Goal: Information Seeking & Learning: Learn about a topic

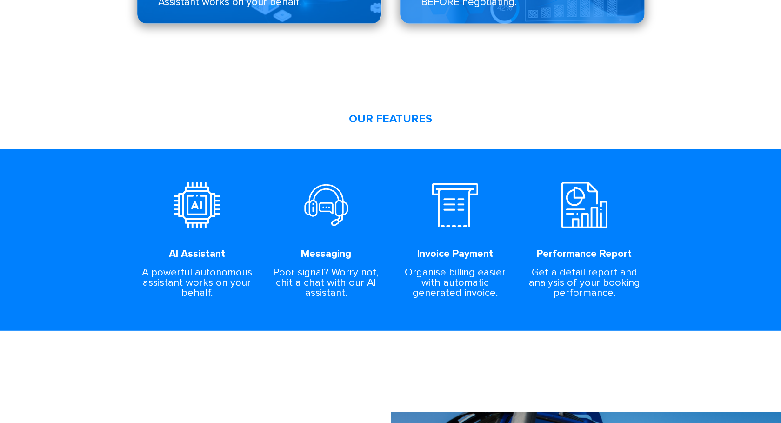
scroll to position [934, 0]
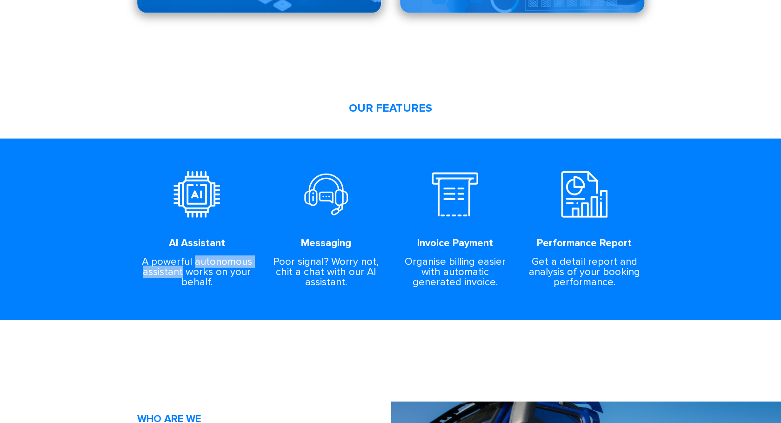
drag, startPoint x: 196, startPoint y: 264, endPoint x: 182, endPoint y: 274, distance: 17.3
click at [182, 274] on div "A powerful autonomous assistant works on your behalf." at bounding box center [197, 272] width 116 height 31
copy div "autonomous assistant"
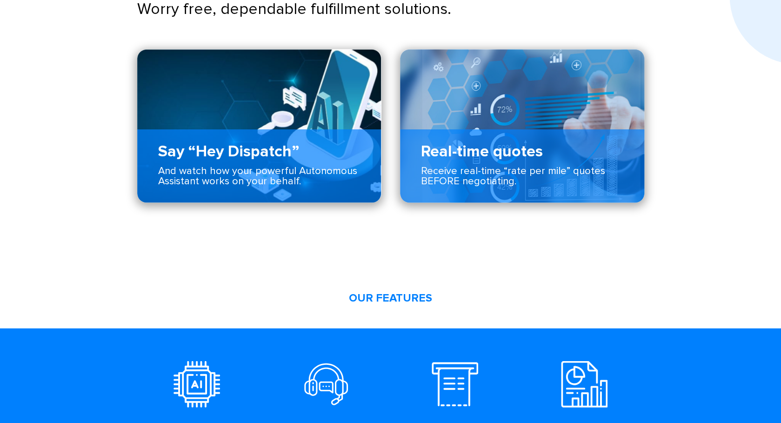
scroll to position [743, 0]
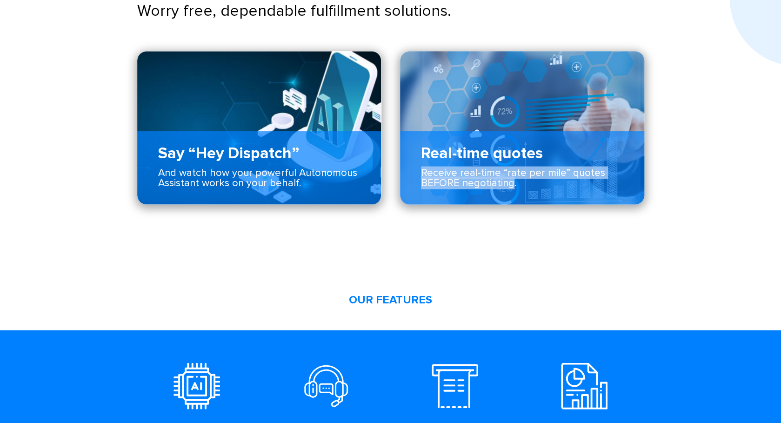
drag, startPoint x: 421, startPoint y: 173, endPoint x: 510, endPoint y: 185, distance: 90.1
click at [511, 185] on div "Receive real-time “rate per mile” quotes BEFORE negotiating." at bounding box center [522, 185] width 244 height 37
copy div "Receive real-time “rate per mile” quotes BEFORE negotiating"
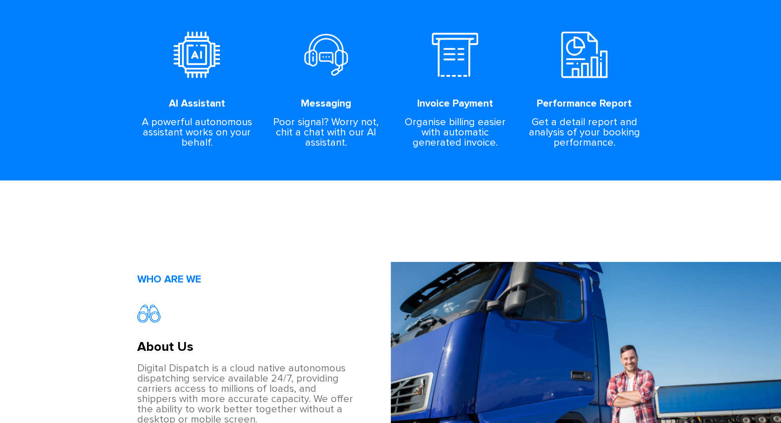
scroll to position [1095, 0]
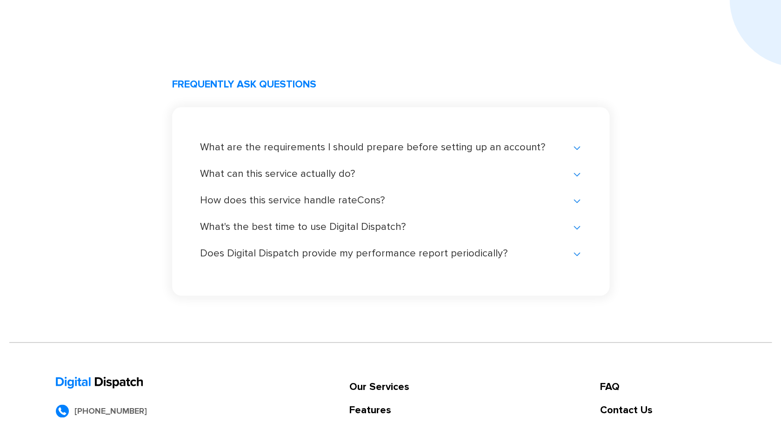
scroll to position [1889, 0]
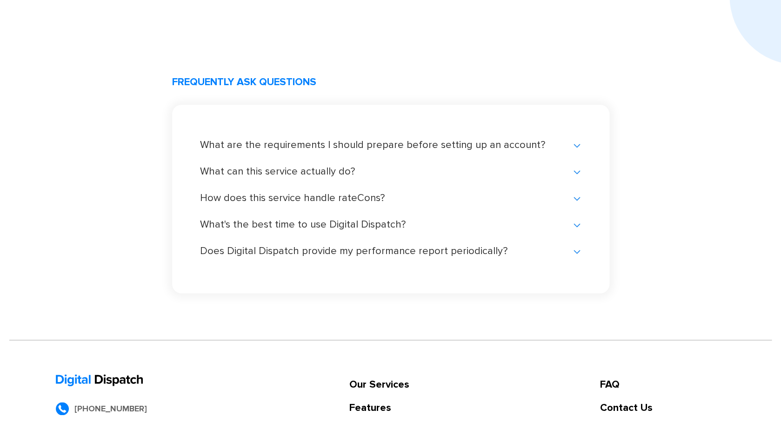
click at [575, 199] on div "How does this service handle rateCons?" at bounding box center [390, 197] width 381 height 9
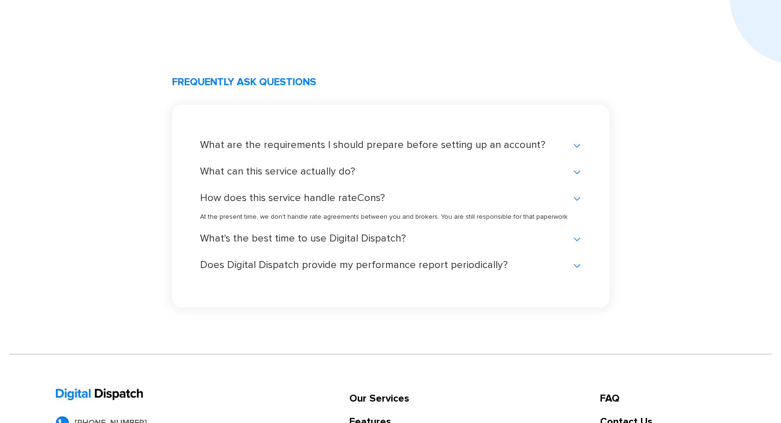
click at [575, 199] on div "How does this service handle rateCons?" at bounding box center [390, 197] width 381 height 9
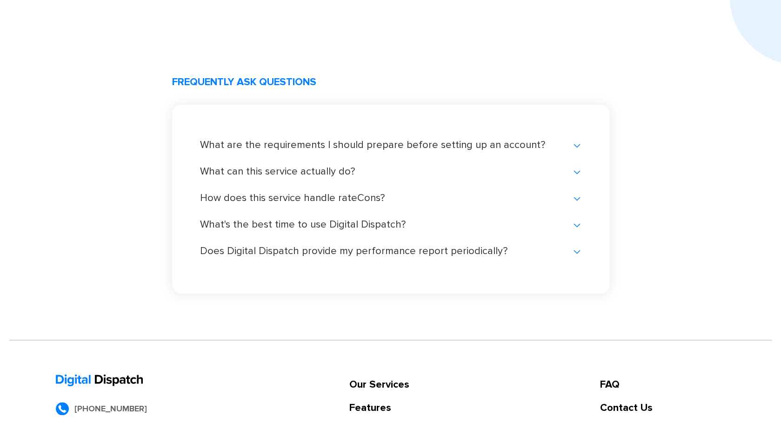
click at [579, 196] on div "How does this service handle rateCons?" at bounding box center [390, 197] width 381 height 9
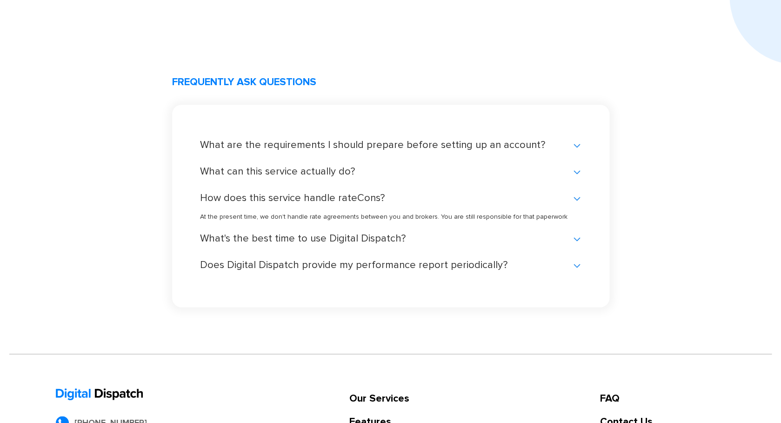
click at [577, 198] on div "How does this service handle rateCons?" at bounding box center [390, 197] width 381 height 9
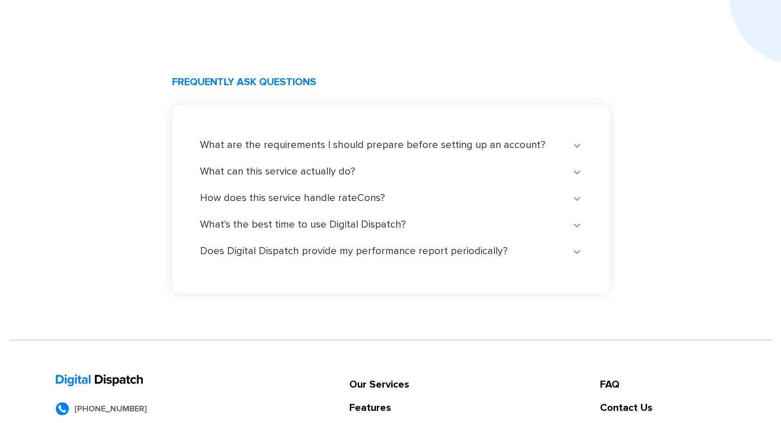
click at [577, 198] on div "How does this service handle rateCons?" at bounding box center [390, 197] width 381 height 9
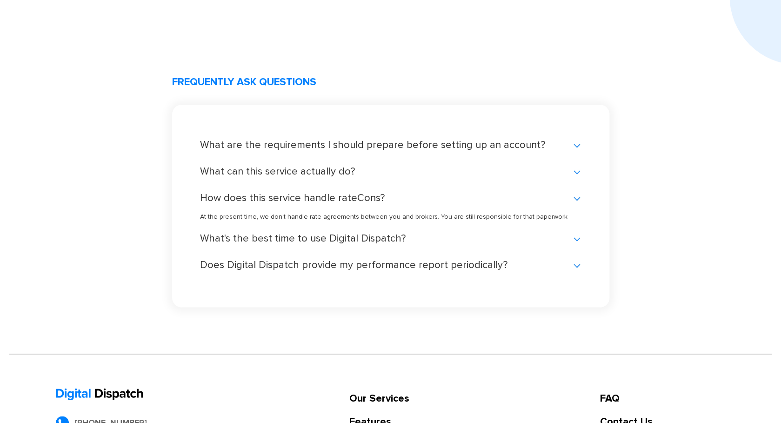
click at [578, 195] on div "How does this service handle rateCons?" at bounding box center [390, 197] width 381 height 9
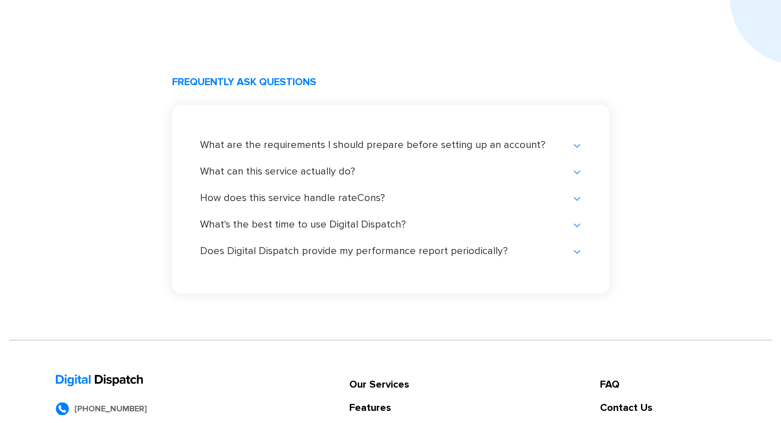
click at [575, 223] on div "What's the best time to use Digital Dispatch?" at bounding box center [390, 224] width 381 height 9
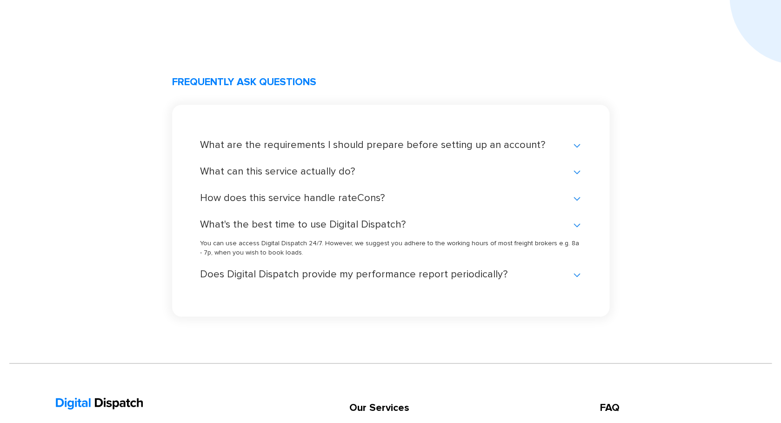
click at [575, 223] on div "What's the best time to use Digital Dispatch?" at bounding box center [390, 224] width 381 height 9
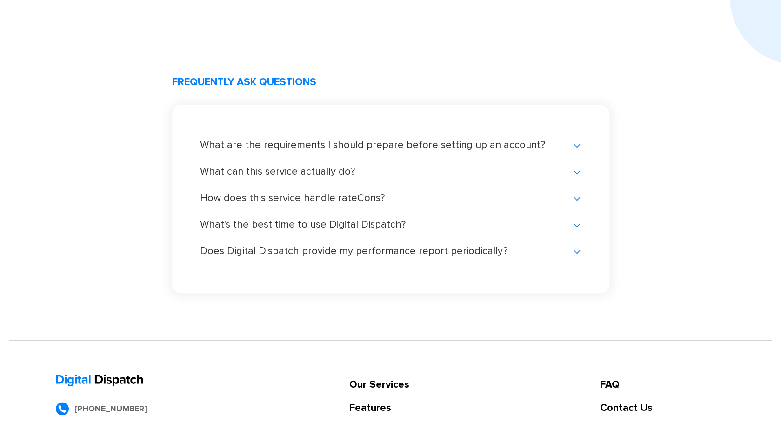
click at [579, 252] on div "Does Digital Dispatch provide my performance report periodically?" at bounding box center [390, 250] width 381 height 9
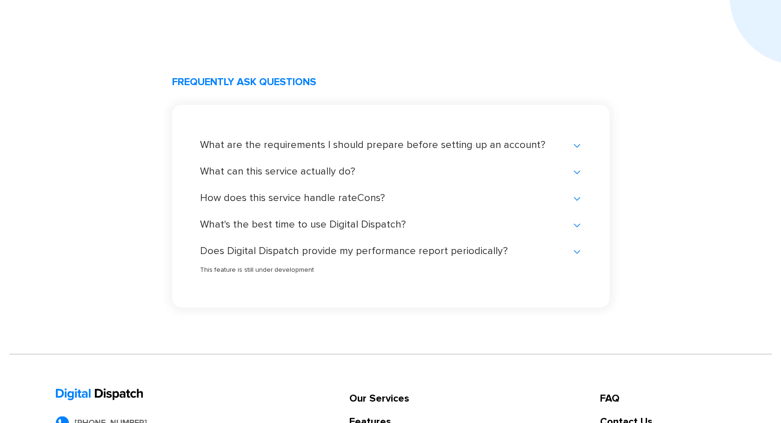
click at [579, 252] on div "Does Digital Dispatch provide my performance report periodically?" at bounding box center [390, 250] width 381 height 9
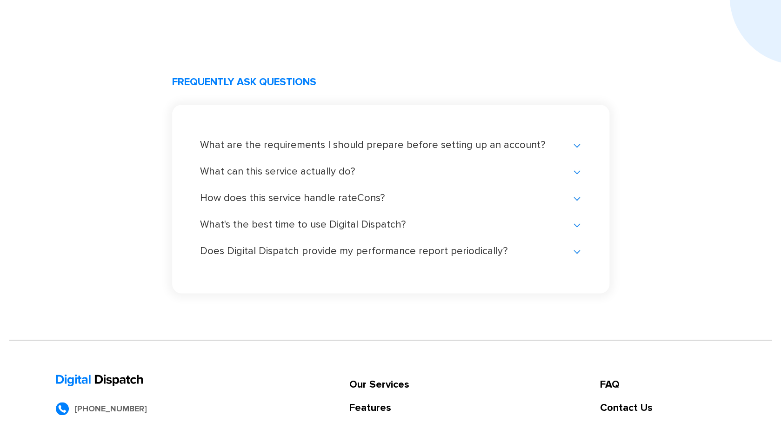
click at [577, 169] on div "What can this service actually do?" at bounding box center [390, 171] width 381 height 9
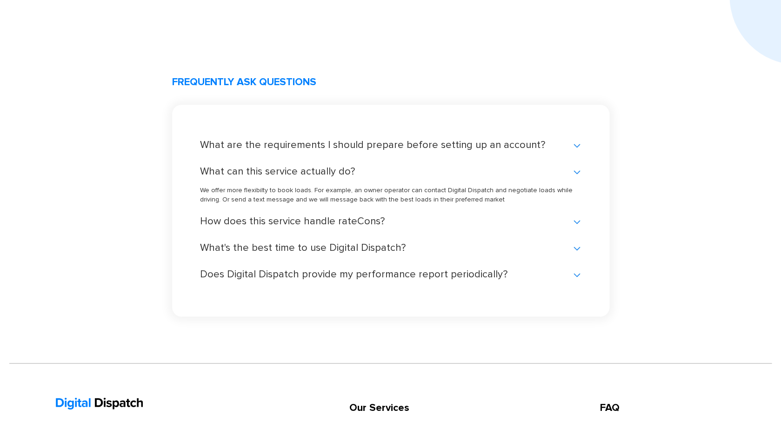
click at [577, 169] on div "What can this service actually do?" at bounding box center [390, 171] width 381 height 9
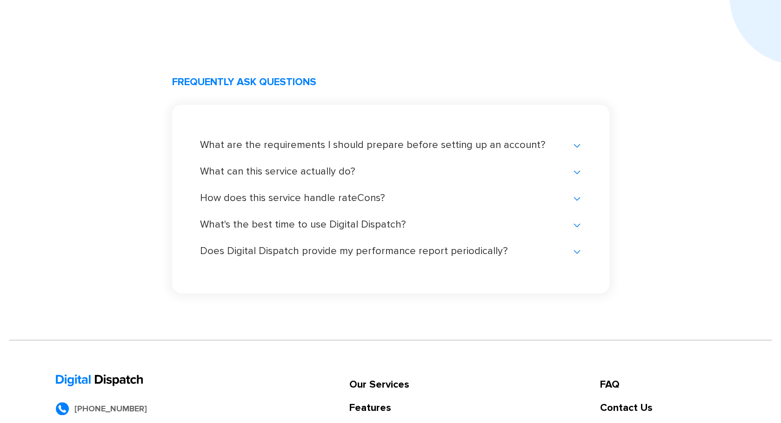
click at [578, 147] on div "What are the requirements I should prepare before setting up an account?" at bounding box center [390, 144] width 381 height 9
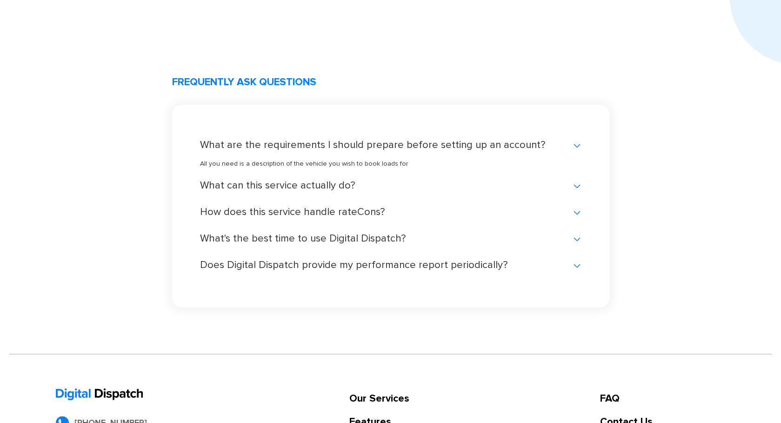
click at [578, 147] on div "What are the requirements I should prepare before setting up an account?" at bounding box center [390, 144] width 381 height 9
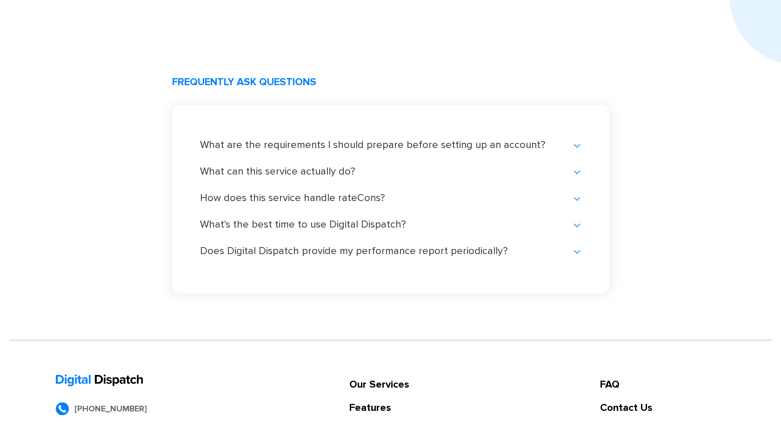
click at [577, 197] on div "How does this service handle rateCons?" at bounding box center [390, 197] width 381 height 9
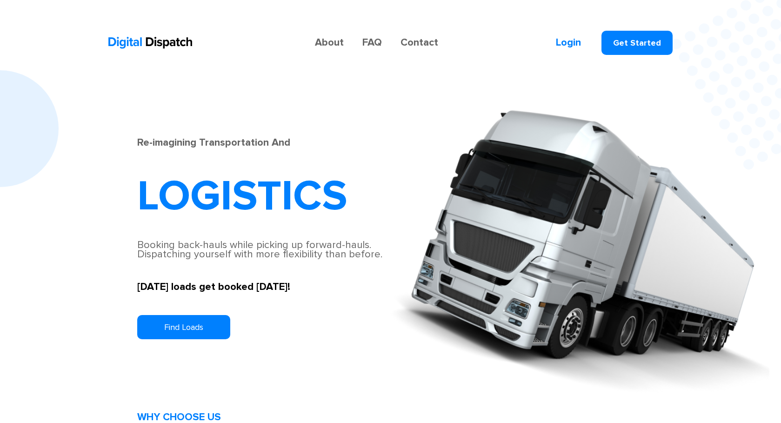
scroll to position [1889, 0]
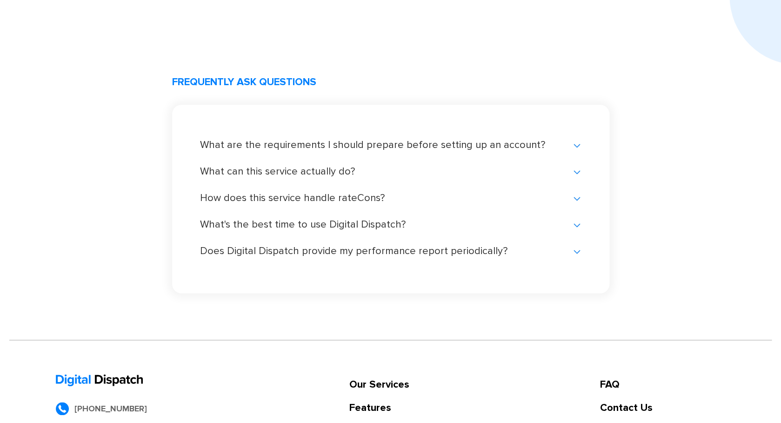
click at [578, 197] on div "How does this service handle rateCons?" at bounding box center [390, 197] width 381 height 9
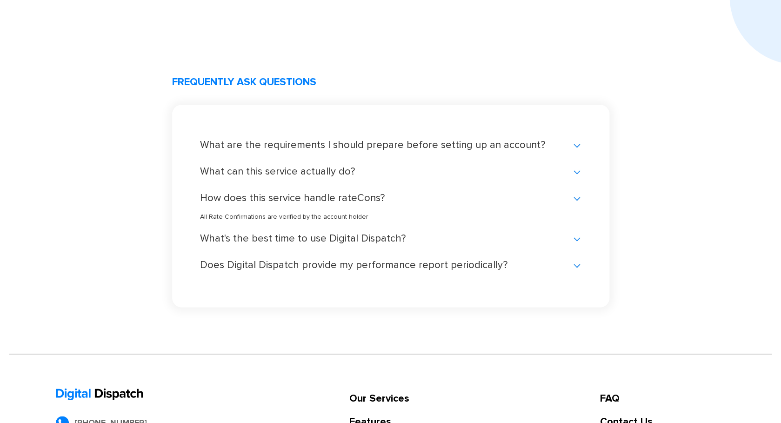
click at [576, 198] on div "How does this service handle rateCons?" at bounding box center [390, 197] width 381 height 9
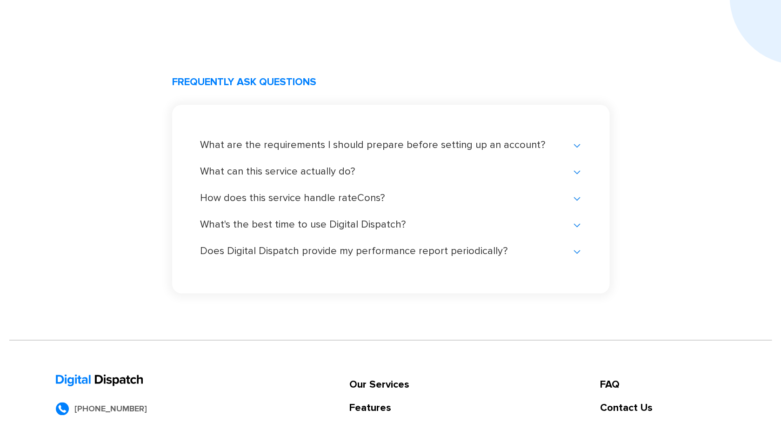
click at [574, 171] on div "What can this service actually do?" at bounding box center [390, 171] width 381 height 9
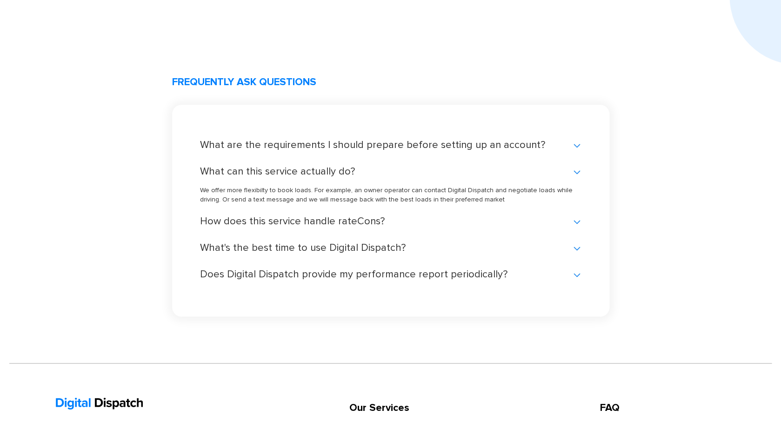
click at [574, 171] on div "What can this service actually do?" at bounding box center [390, 171] width 381 height 9
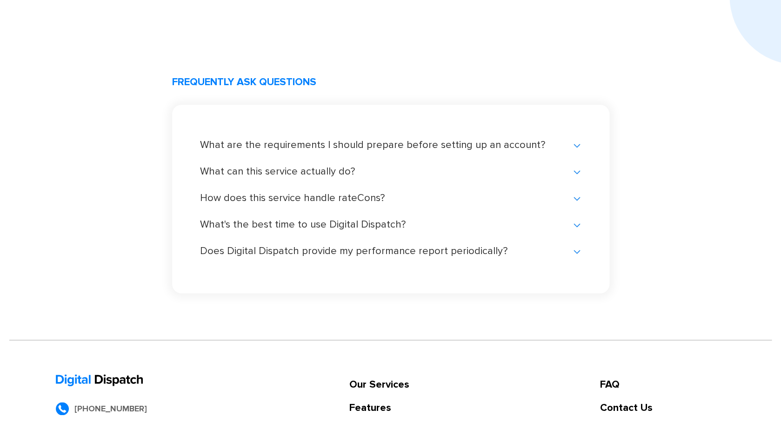
click at [576, 225] on div "What's the best time to use Digital Dispatch?" at bounding box center [390, 224] width 381 height 9
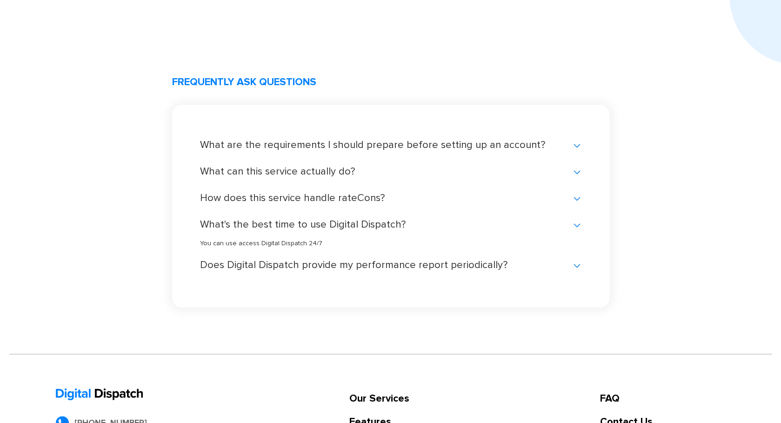
click at [576, 225] on div "What's the best time to use Digital Dispatch?" at bounding box center [390, 224] width 381 height 9
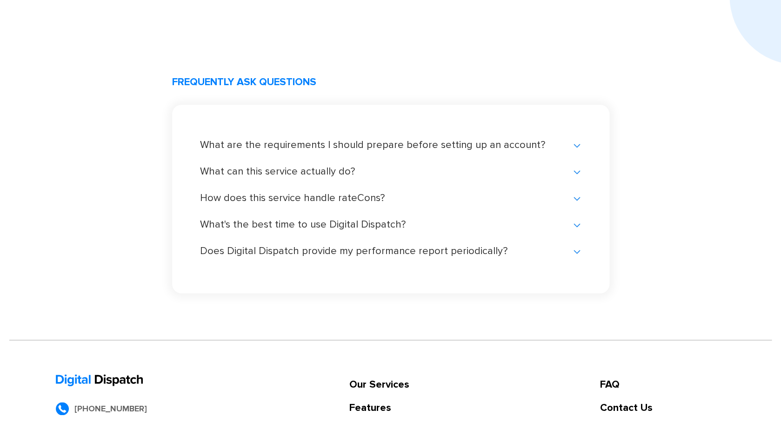
click at [578, 144] on div "What are the requirements I should prepare before setting up an account?" at bounding box center [390, 144] width 381 height 9
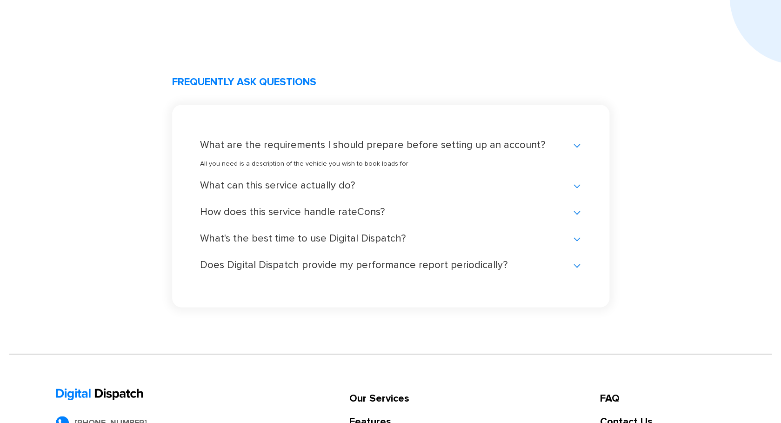
click at [578, 144] on div "What are the requirements I should prepare before setting up an account?" at bounding box center [390, 144] width 381 height 9
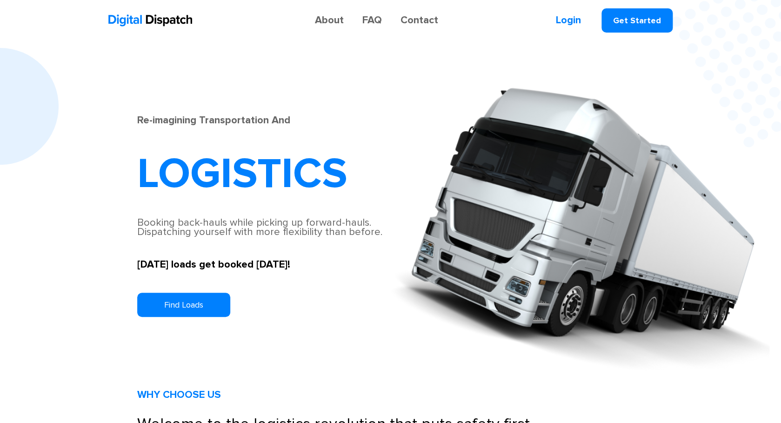
scroll to position [0, 0]
